Goal: Task Accomplishment & Management: Complete application form

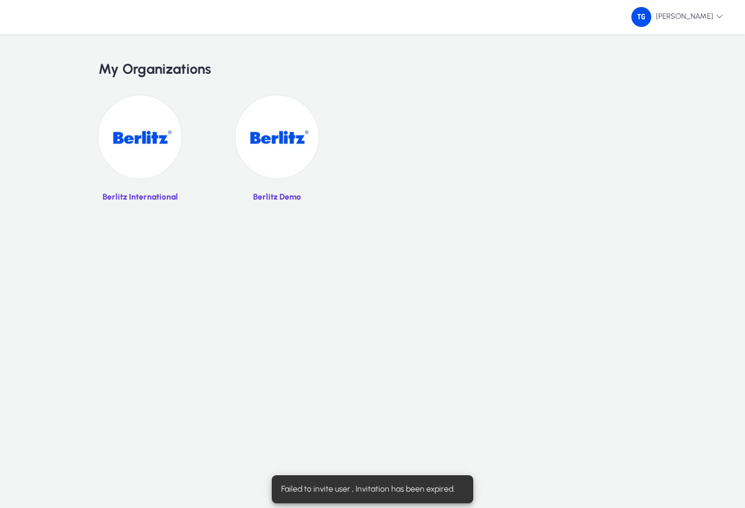
click at [149, 140] on img at bounding box center [139, 136] width 83 height 83
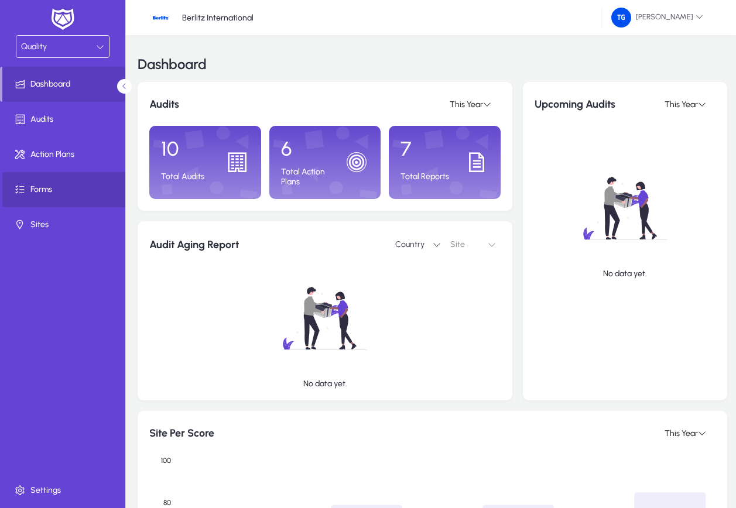
click at [44, 187] on span "Forms" at bounding box center [64, 190] width 125 height 12
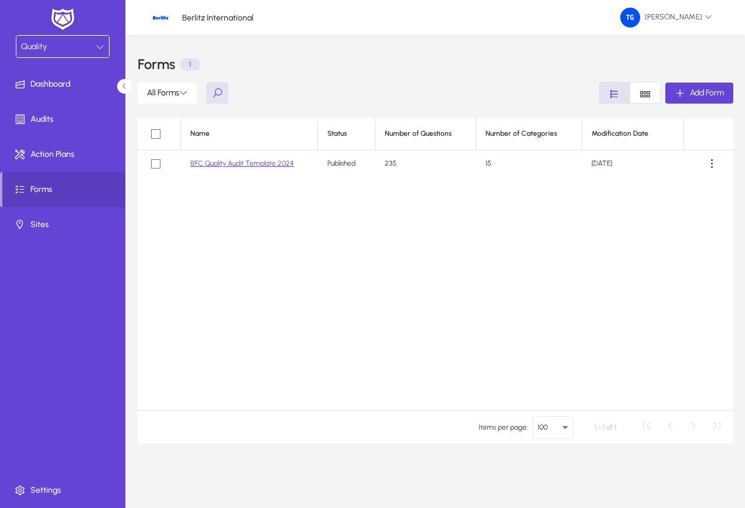
click at [262, 163] on link "BFC Quality Audit Template 2024" at bounding box center [242, 163] width 104 height 8
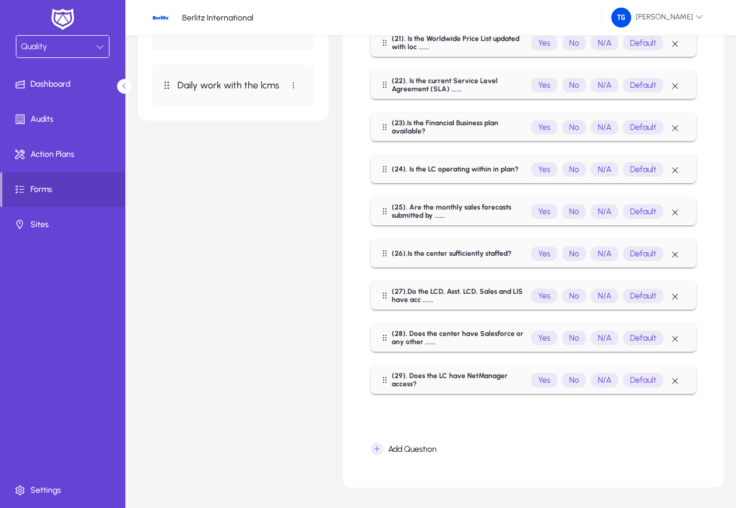
scroll to position [892, 0]
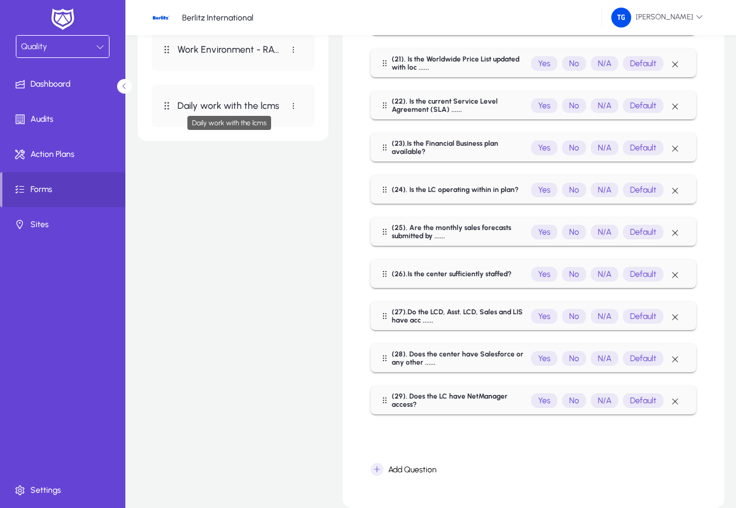
click at [245, 108] on p "Daily work with the lcms" at bounding box center [229, 105] width 104 height 11
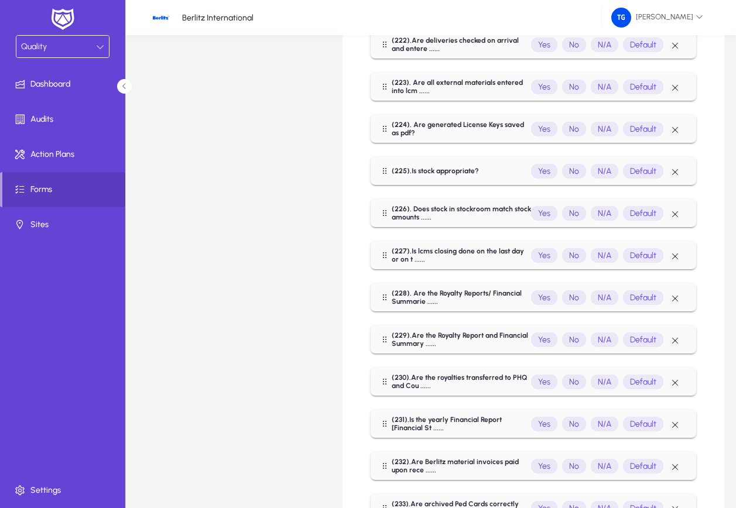
scroll to position [1156, 0]
